Goal: Task Accomplishment & Management: Complete application form

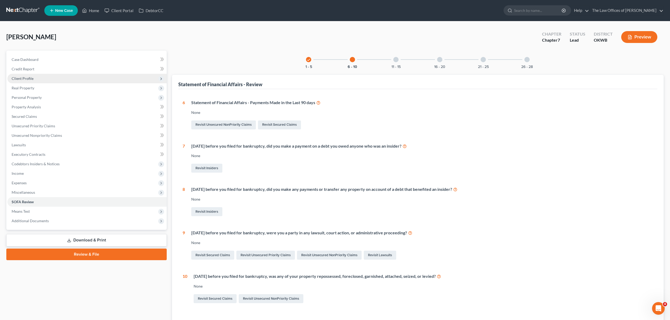
click at [27, 75] on span "Client Profile" at bounding box center [86, 78] width 159 height 9
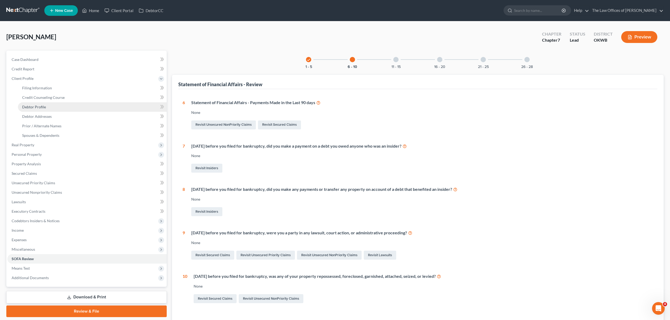
click at [45, 106] on span "Debtor Profile" at bounding box center [34, 107] width 24 height 4
select select "0"
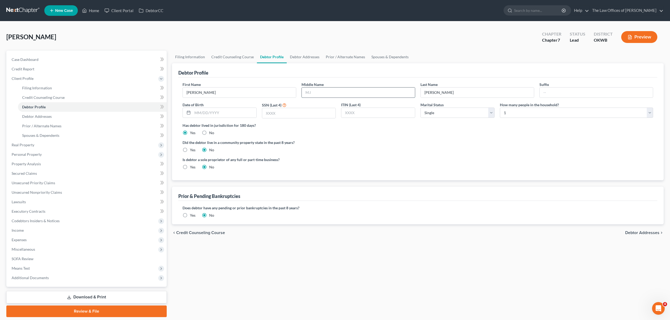
click at [326, 93] on input "text" at bounding box center [358, 93] width 113 height 10
type input "B"
click at [556, 89] on input "text" at bounding box center [596, 93] width 113 height 10
type input "Jr"
click at [269, 113] on input "text" at bounding box center [299, 113] width 74 height 10
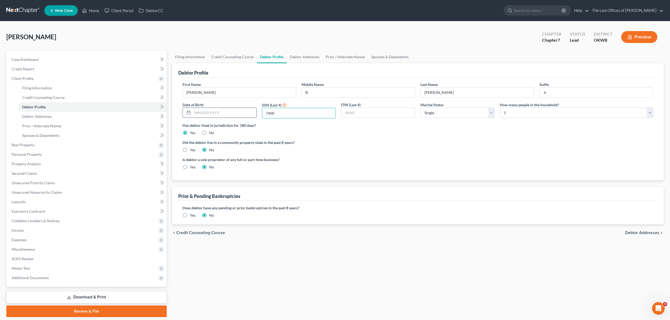
type input "7400"
click at [224, 112] on input "text" at bounding box center [225, 113] width 64 height 10
type input "[DATE]"
click at [50, 113] on link "Debtor Addresses" at bounding box center [92, 116] width 149 height 9
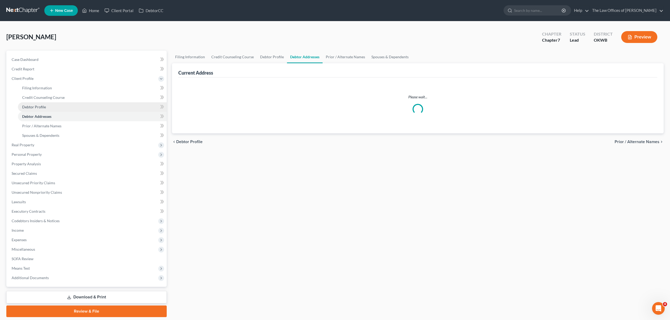
select select "0"
